Goal: Information Seeking & Learning: Understand process/instructions

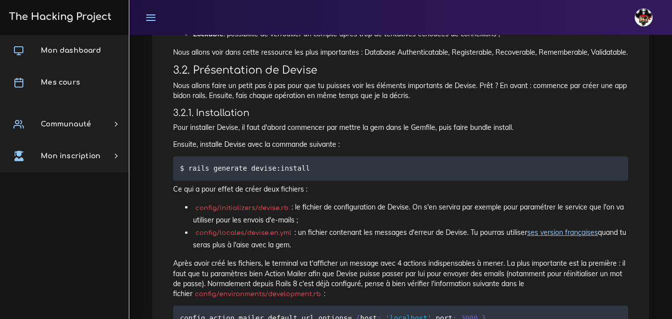
scroll to position [597, 0]
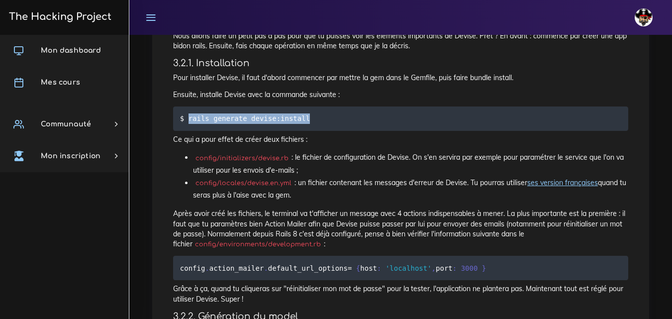
drag, startPoint x: 312, startPoint y: 122, endPoint x: 188, endPoint y: 130, distance: 124.2
click at [188, 130] on pre "$ rails generate devise:install" at bounding box center [400, 118] width 455 height 24
copy code "rails generate devise:install"
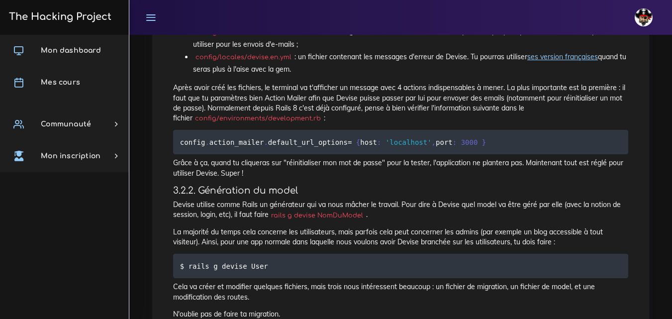
scroll to position [746, 0]
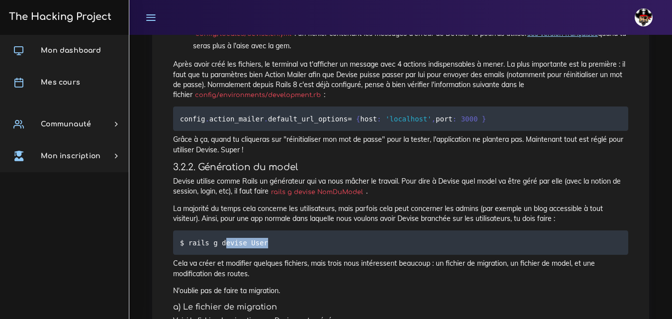
drag, startPoint x: 263, startPoint y: 254, endPoint x: 241, endPoint y: 250, distance: 22.3
click at [223, 251] on pre "$ rails g devise User" at bounding box center [400, 242] width 455 height 24
click at [265, 253] on pre "$ rails g devise User" at bounding box center [400, 242] width 455 height 24
drag, startPoint x: 241, startPoint y: 253, endPoint x: 194, endPoint y: 255, distance: 47.3
click at [190, 255] on pre "$ rails g devise User" at bounding box center [400, 242] width 455 height 24
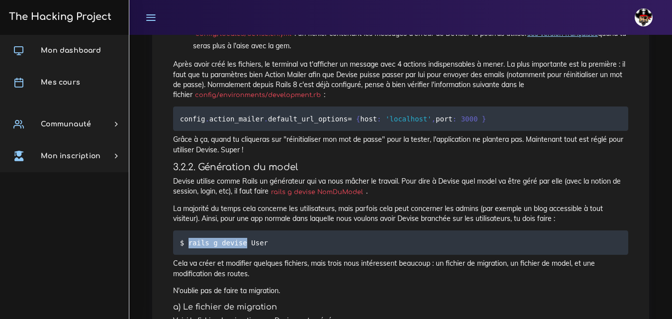
copy code "rails g devise"
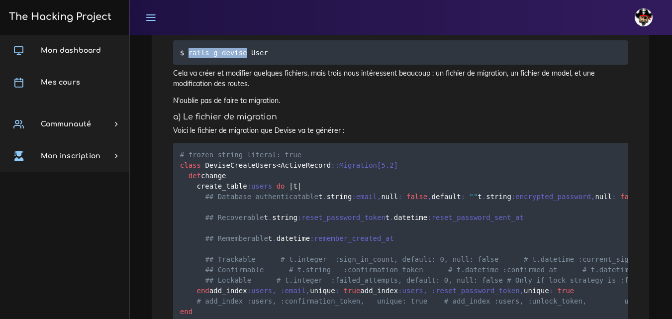
scroll to position [945, 0]
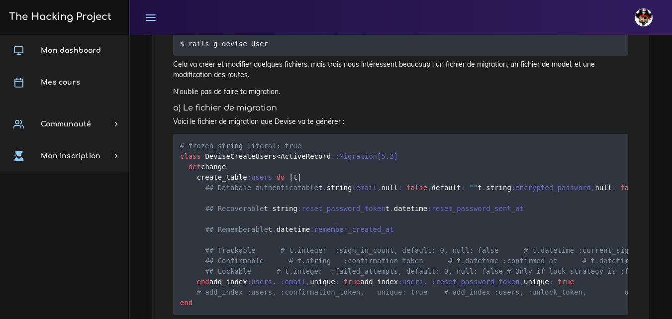
click at [383, 97] on p "N'oublie pas de faire ta migration." at bounding box center [400, 92] width 455 height 10
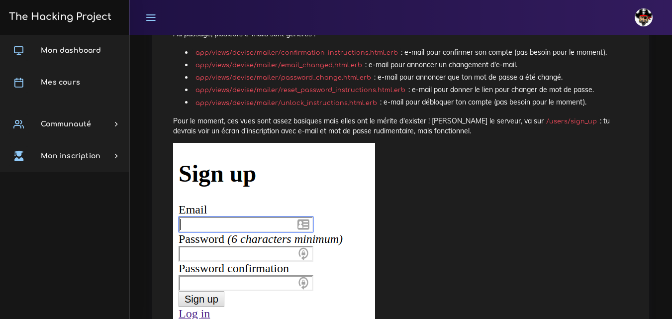
scroll to position [2339, 0]
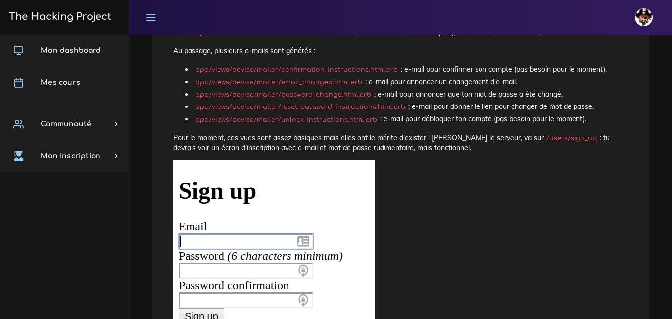
drag, startPoint x: 192, startPoint y: 137, endPoint x: 292, endPoint y: 139, distance: 100.5
copy code "rails generate devise:views"
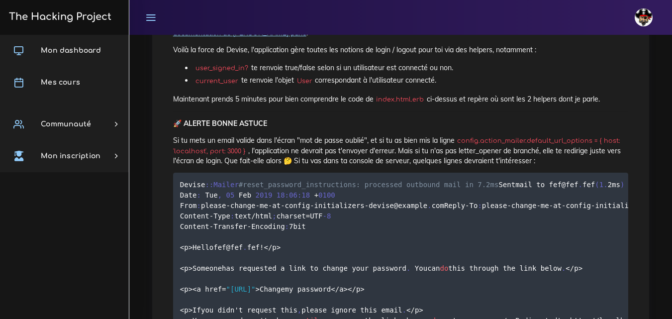
scroll to position [3234, 0]
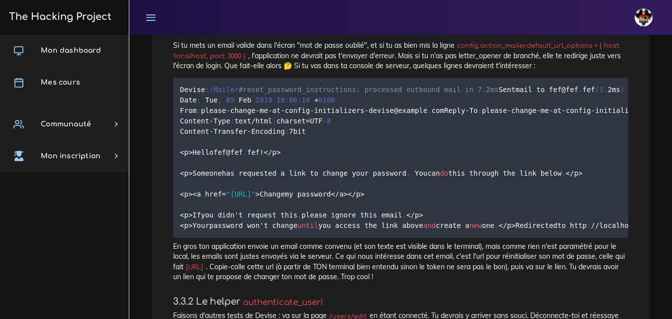
drag, startPoint x: 179, startPoint y: 73, endPoint x: 256, endPoint y: 218, distance: 164.3
copy code "<ul> <% if user_signed_in ? %> <li> <% = link_to "Sign out" , destroy_user_sess…"
